Goal: Complete application form: Complete application form

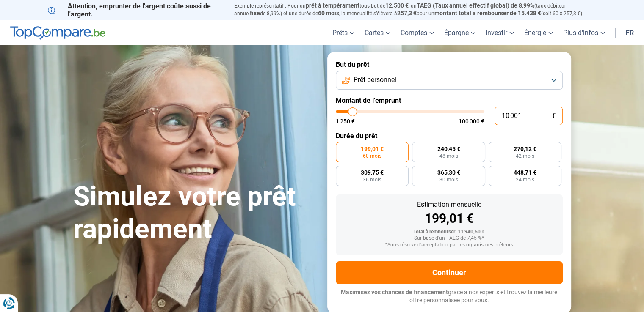
click at [513, 116] on input "10 001" at bounding box center [528, 116] width 68 height 19
type input "31 500"
type input "31500"
radio input "false"
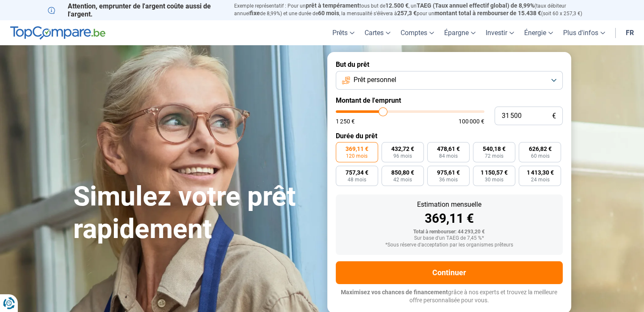
type input "31500"
click at [382, 112] on input "range" at bounding box center [410, 111] width 149 height 3
type input "30 500"
type input "30500"
type input "28 250"
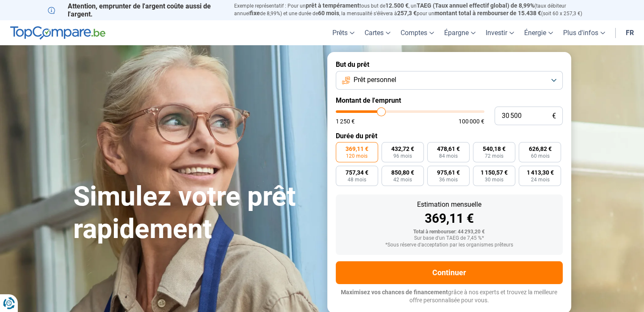
type input "28250"
type input "23 500"
type input "23500"
type input "21 750"
type input "21750"
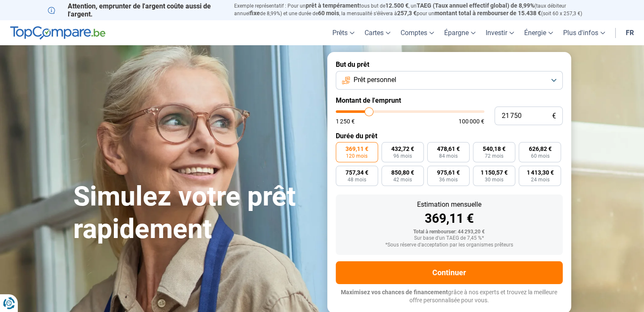
type input "19 500"
type input "19500"
type input "17 750"
type input "17750"
type input "16 000"
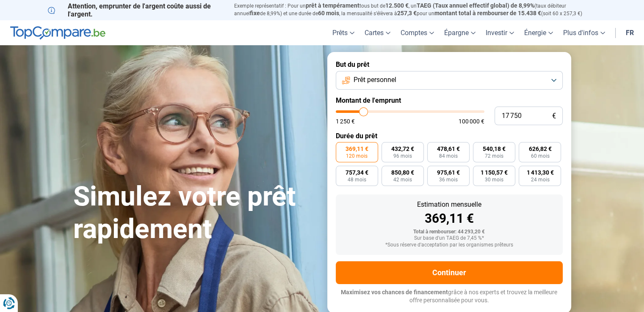
type input "16000"
type input "14 500"
type input "14500"
type input "13 500"
type input "13500"
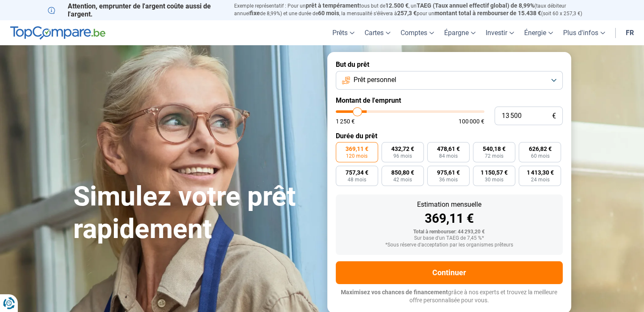
type input "13 000"
type input "13000"
type input "12 750"
type input "12750"
type input "12 500"
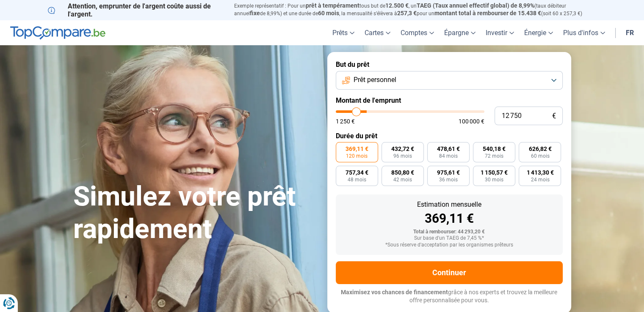
type input "12500"
type input "12 000"
type input "12000"
type input "11 000"
type input "11000"
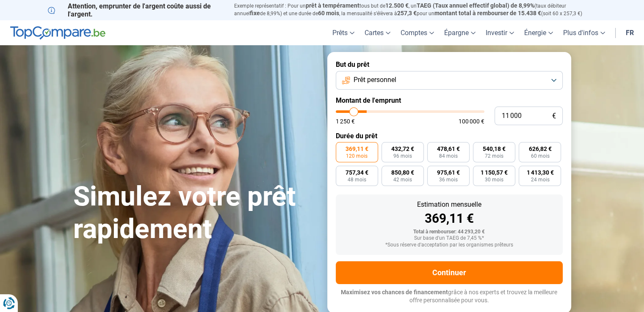
type input "9 750"
type input "9750"
type input "8 500"
type input "8500"
type input "6 750"
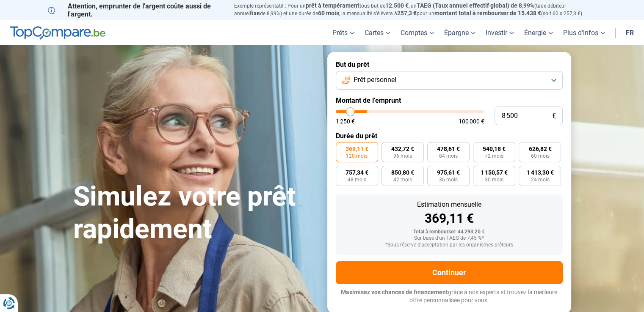
type input "6750"
type input "5 500"
type input "5500"
type input "5 000"
type input "5000"
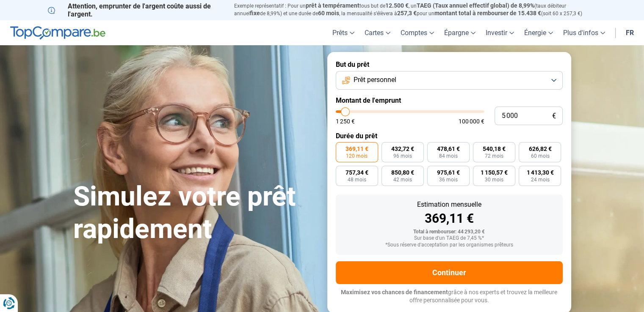
type input "4 750"
type input "4750"
type input "4 500"
type input "4500"
type input "4 250"
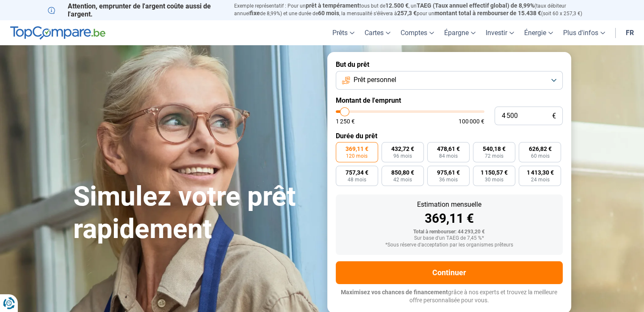
type input "4250"
type input "4 500"
type input "4500"
type input "4 750"
type input "4750"
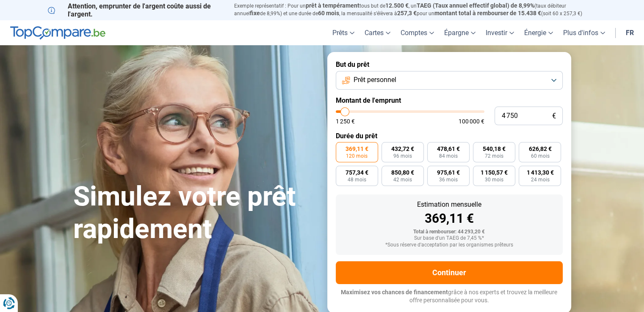
type input "5 250"
type input "5250"
type input "5 750"
type input "5750"
type input "6 000"
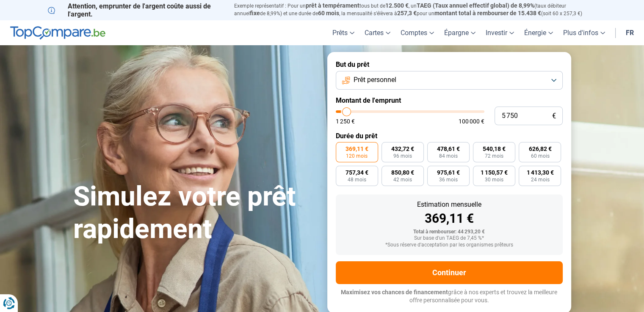
type input "6000"
type input "6 250"
type input "6250"
type input "6 750"
type input "6750"
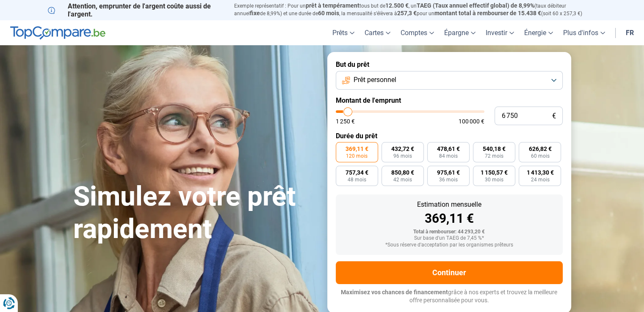
type input "7 000"
drag, startPoint x: 382, startPoint y: 113, endPoint x: 348, endPoint y: 112, distance: 34.3
type input "7000"
click at [348, 112] on input "range" at bounding box center [410, 111] width 149 height 3
radio input "true"
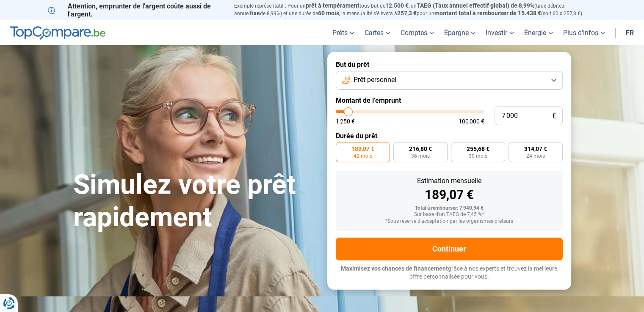
type input "7 250"
type input "7250"
type input "7 750"
type input "7750"
type input "8 250"
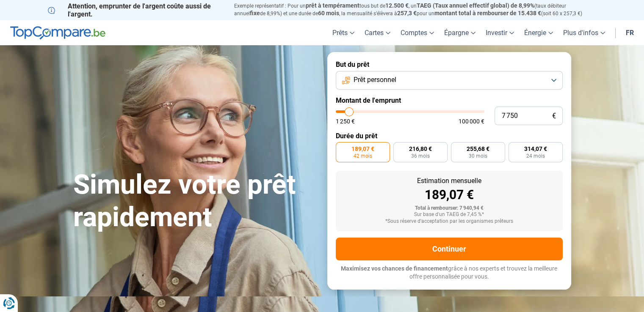
type input "8250"
type input "8 500"
type input "8500"
click at [350, 112] on input "range" at bounding box center [410, 111] width 149 height 3
radio input "false"
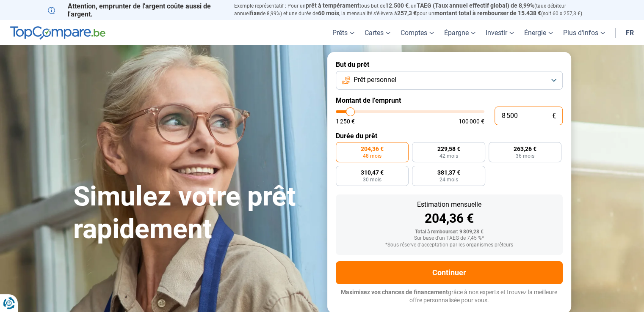
click at [521, 114] on input "8 500" at bounding box center [528, 116] width 68 height 19
drag, startPoint x: 521, startPoint y: 114, endPoint x: 494, endPoint y: 117, distance: 27.7
click at [494, 117] on input "8 500" at bounding box center [528, 116] width 68 height 19
type input "1"
type input "1250"
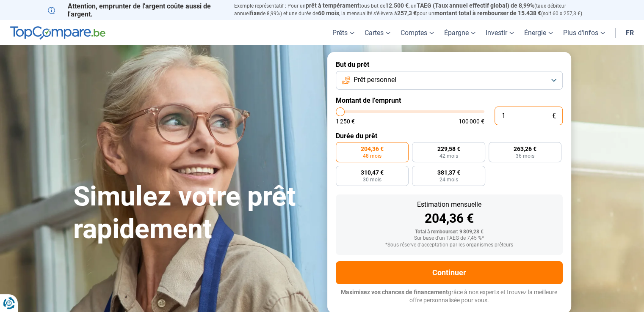
type input "10"
type input "1250"
type input "100"
type input "1250"
type input "1 000"
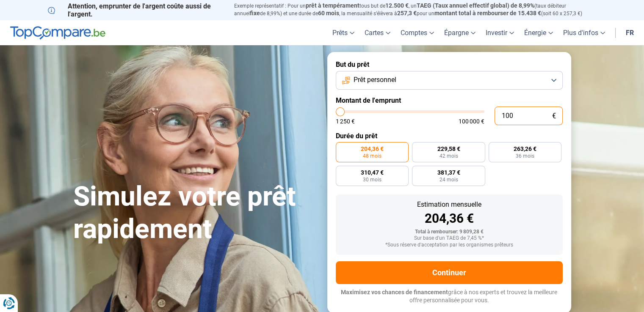
type input "1250"
type input "10 001"
type input "10000"
radio input "false"
type input "10 001"
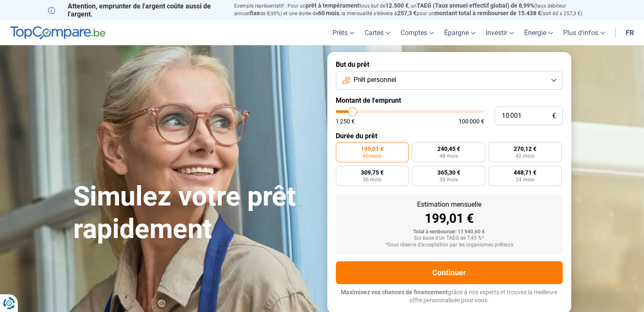
click at [550, 141] on form "But du prêt Prêt personnel Montant de l'emprunt 10 001 € 1 250 € 100 000 € Duré…" at bounding box center [449, 182] width 244 height 261
click at [532, 178] on span "24 mois" at bounding box center [524, 179] width 19 height 5
click at [494, 171] on input "448,71 € 24 mois" at bounding box center [491, 169] width 6 height 6
radio input "true"
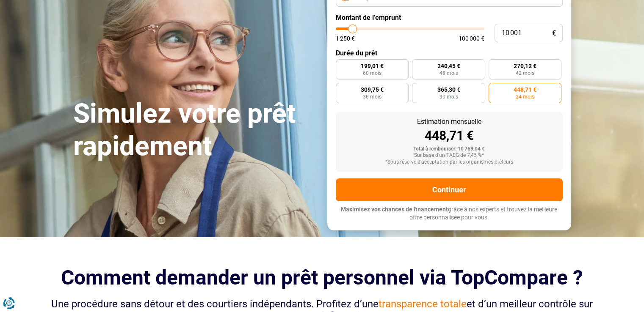
scroll to position [85, 0]
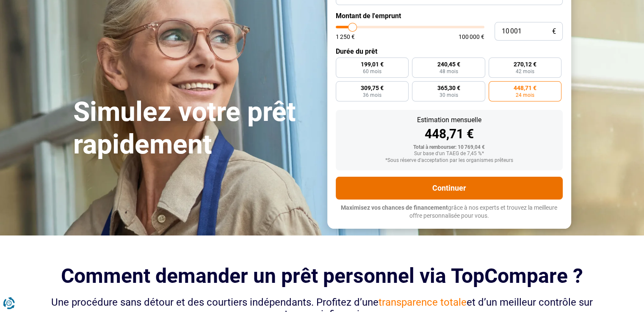
click at [483, 191] on button "Continuer" at bounding box center [449, 188] width 227 height 23
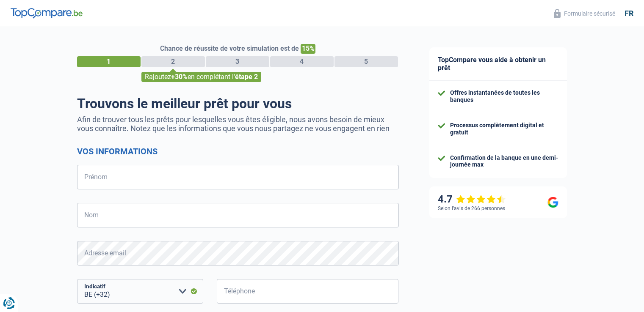
select select "32"
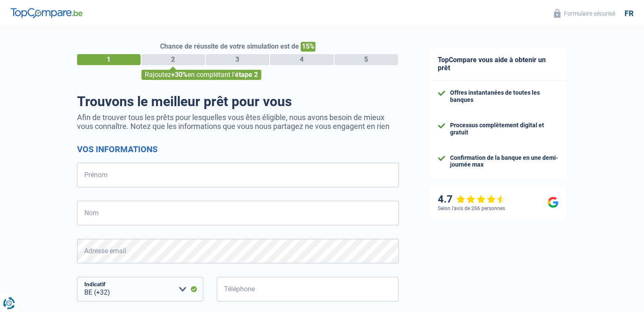
scroll to position [42, 0]
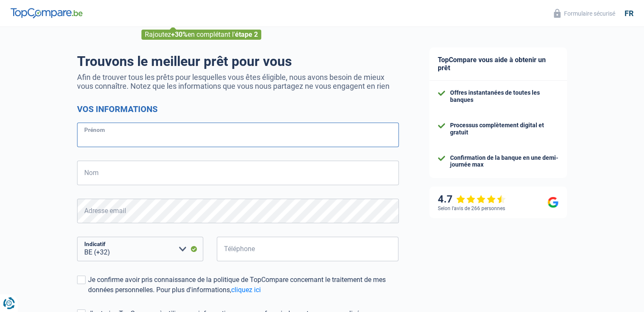
click at [144, 141] on input "Prénom" at bounding box center [238, 135] width 322 height 25
type input "Nicolas"
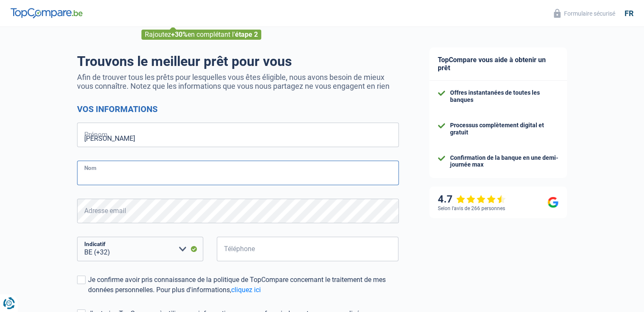
type input "debaucheron"
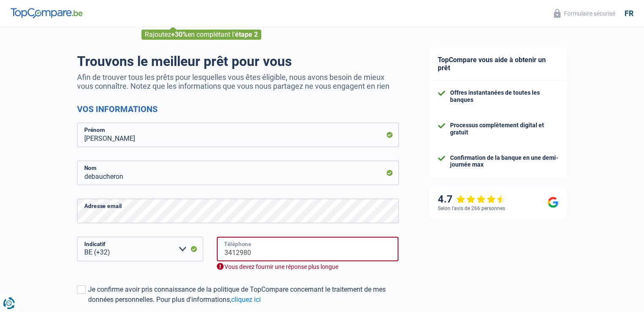
drag, startPoint x: 259, startPoint y: 253, endPoint x: 198, endPoint y: 257, distance: 61.1
click at [198, 257] on div "BE (+32) LU (+352) Veuillez sélectionner une option Indicatif 3412980 Téléphone…" at bounding box center [238, 261] width 334 height 48
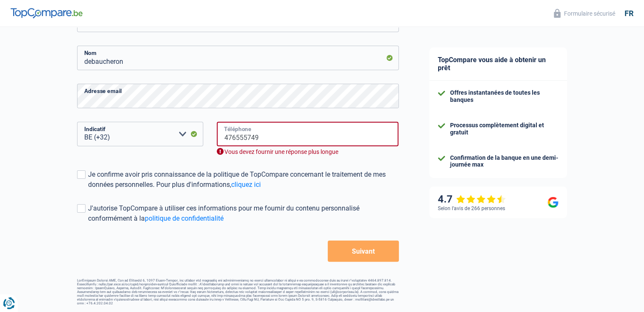
scroll to position [148, 0]
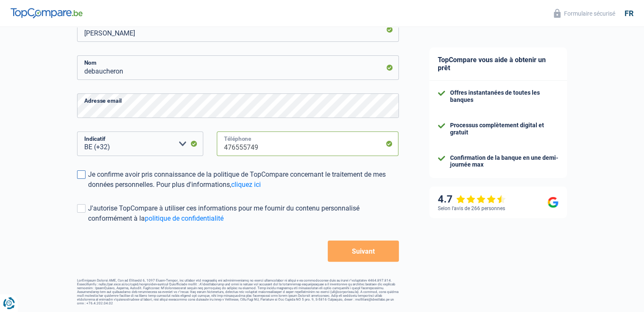
type input "476555749"
drag, startPoint x: 228, startPoint y: 156, endPoint x: 209, endPoint y: 155, distance: 19.9
click at [208, 155] on div "BE (+32) LU (+352) Veuillez sélectionner une option Indicatif 476555749 Télépho…" at bounding box center [238, 151] width 334 height 38
type input "0476555749"
click at [235, 186] on link "cliquez ici" at bounding box center [246, 185] width 30 height 8
